Goal: Task Accomplishment & Management: Use online tool/utility

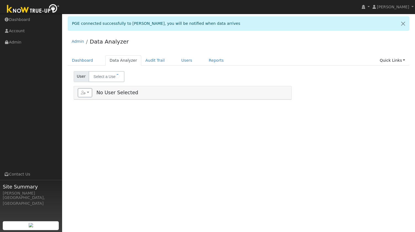
type input "[PERSON_NAME]"
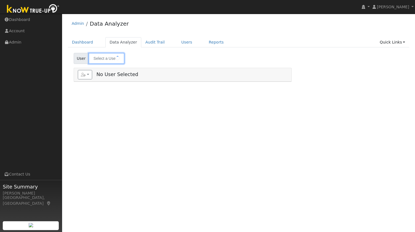
type input "[PERSON_NAME]"
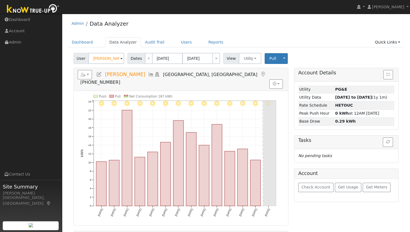
click at [186, 26] on div "Admin Data Analyzer" at bounding box center [236, 25] width 337 height 17
drag, startPoint x: 134, startPoint y: 75, endPoint x: 104, endPoint y: 76, distance: 29.5
click at [104, 76] on h5 "Reports Scenario Health Check Energy Audit Account Timeline User Audit Trail In…" at bounding box center [181, 77] width 207 height 15
click at [159, 30] on div "Admin Data Analyzer" at bounding box center [236, 25] width 337 height 17
click at [89, 72] on button "button" at bounding box center [85, 74] width 15 height 9
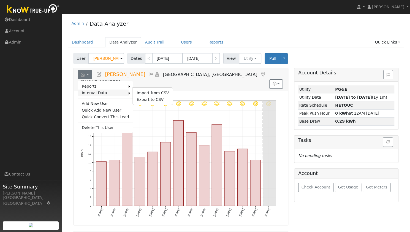
click at [96, 90] on link "Interval Data" at bounding box center [103, 93] width 51 height 7
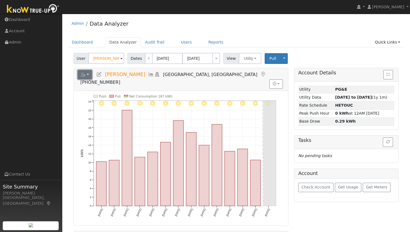
click at [88, 77] on button "button" at bounding box center [85, 74] width 15 height 9
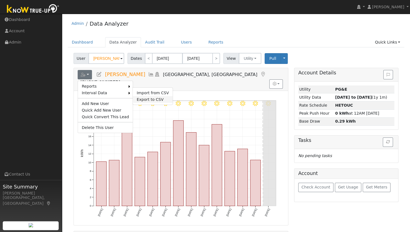
click at [138, 97] on link "Export to CSV" at bounding box center [153, 99] width 40 height 7
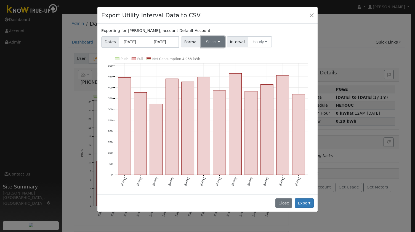
click at [210, 42] on button "Select" at bounding box center [213, 41] width 24 height 11
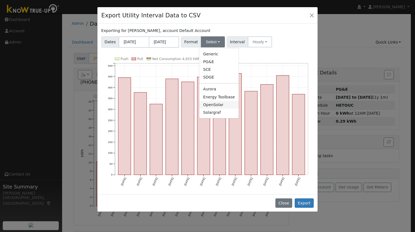
click at [210, 106] on link "OpenSolar" at bounding box center [218, 105] width 39 height 8
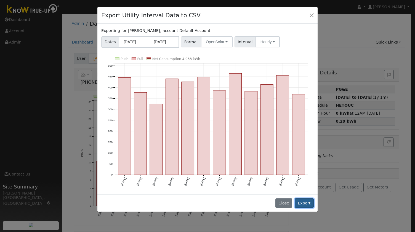
click at [308, 198] on button "Export" at bounding box center [303, 202] width 19 height 9
